Goal: Find contact information: Find contact information

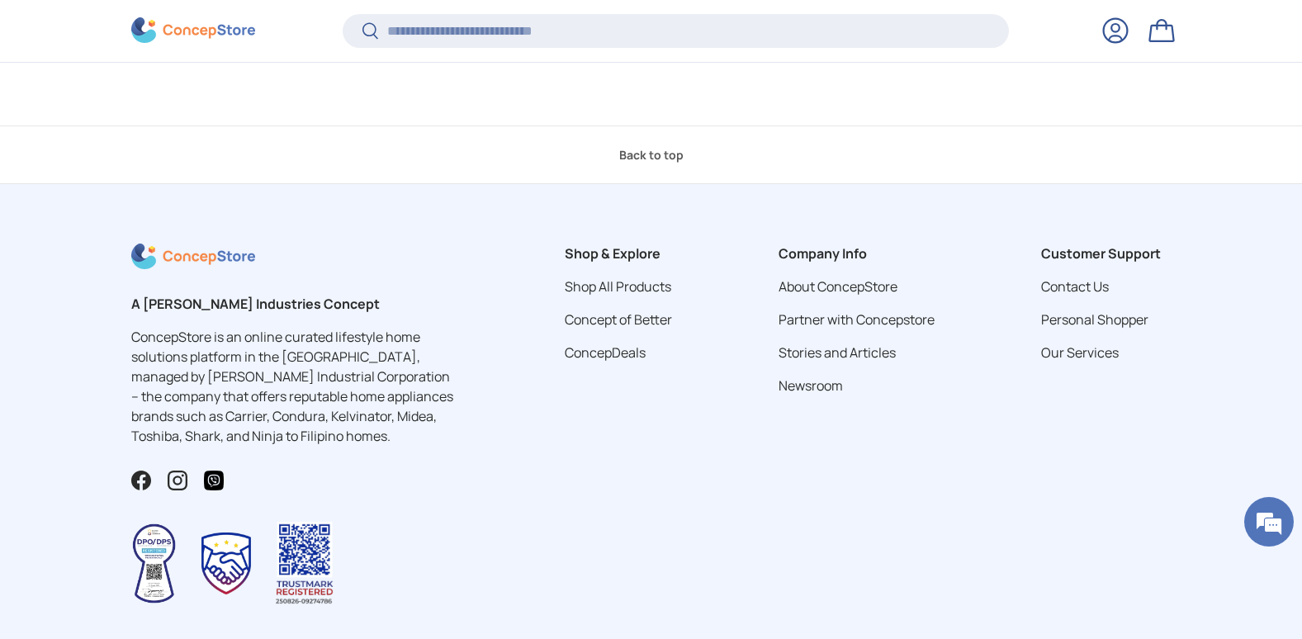
scroll to position [6217, 0]
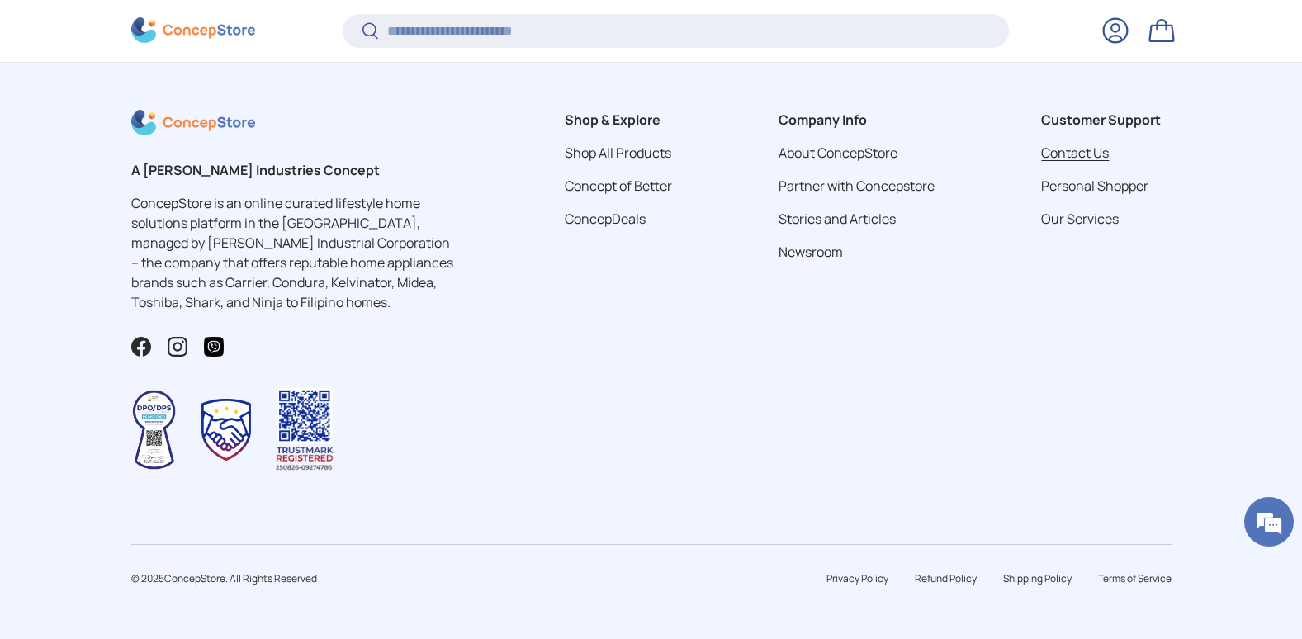
click at [1071, 158] on link "Contact Us" at bounding box center [1075, 153] width 68 height 18
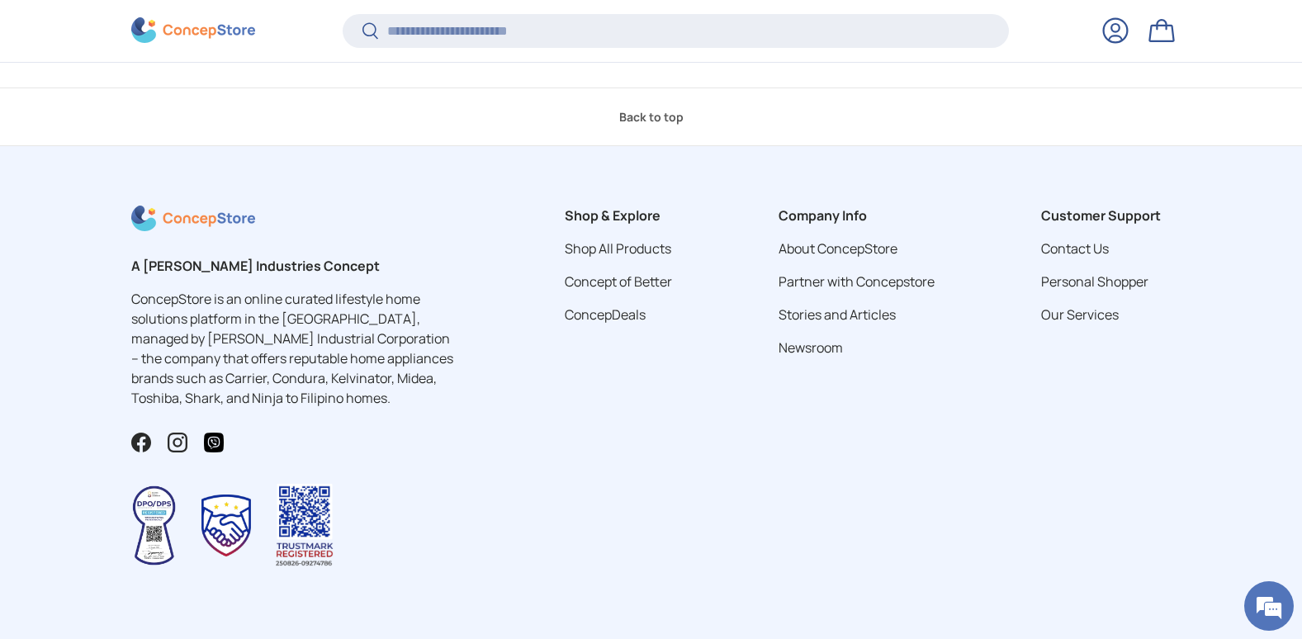
scroll to position [891, 0]
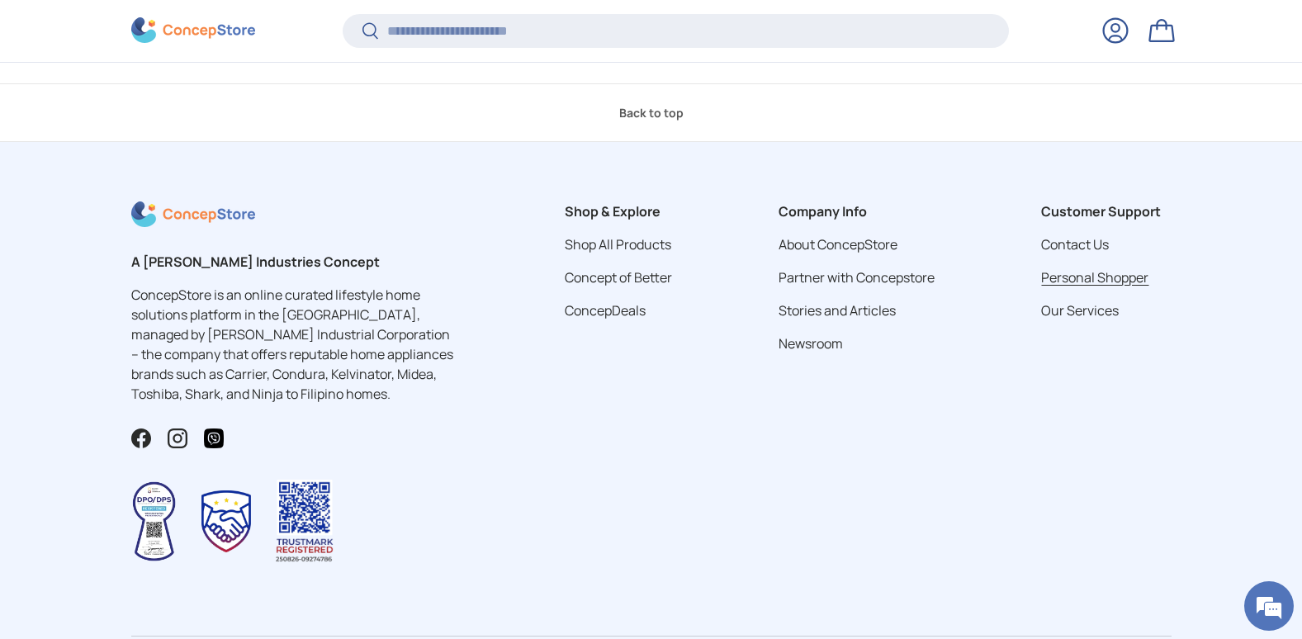
click at [1091, 279] on link "Personal Shopper" at bounding box center [1094, 277] width 107 height 18
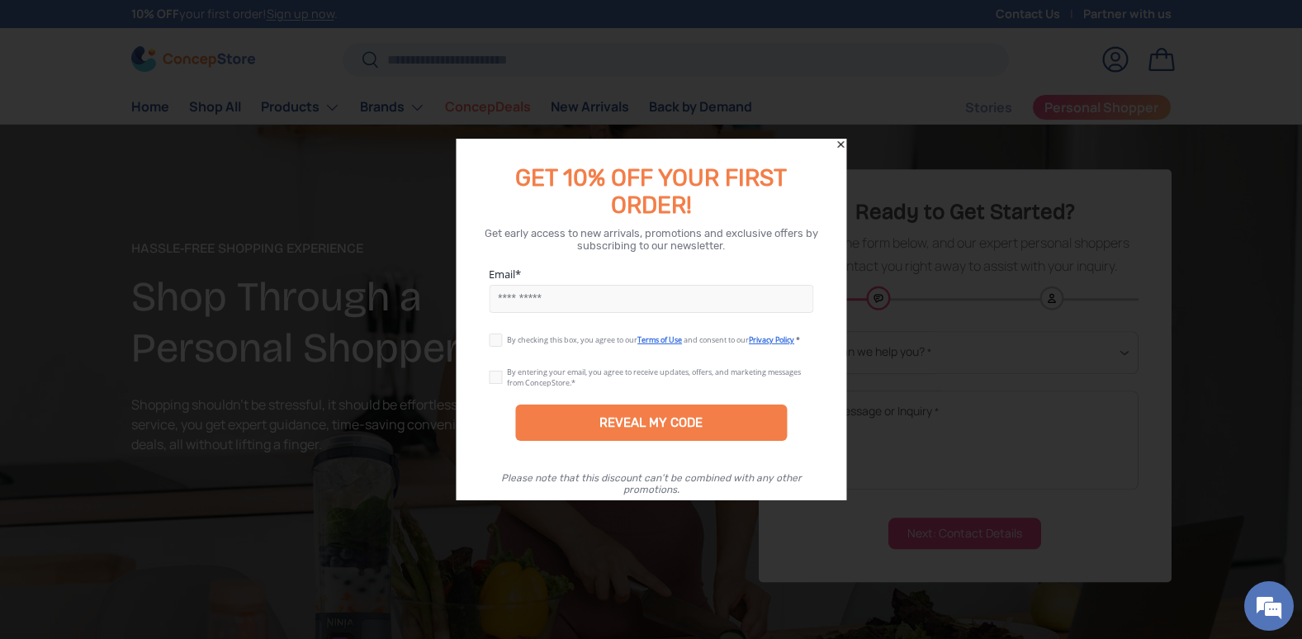
click at [836, 146] on icon "Close" at bounding box center [841, 145] width 12 height 12
